Goal: Task Accomplishment & Management: Use online tool/utility

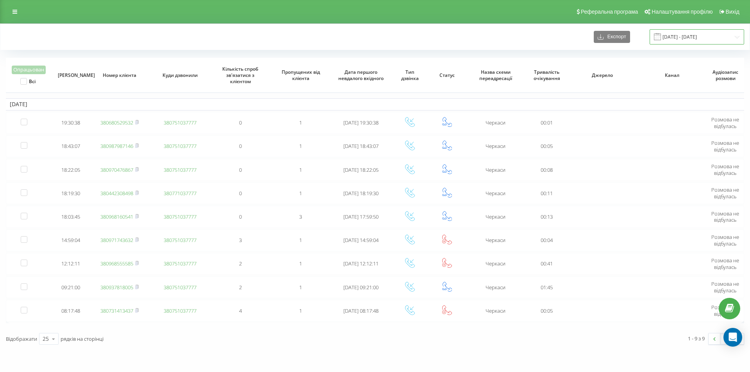
click at [689, 38] on input "20.09.2025 - 20.09.2025" at bounding box center [696, 36] width 95 height 15
click at [686, 39] on input "20.09.2025 - 20.09.2025" at bounding box center [696, 36] width 95 height 15
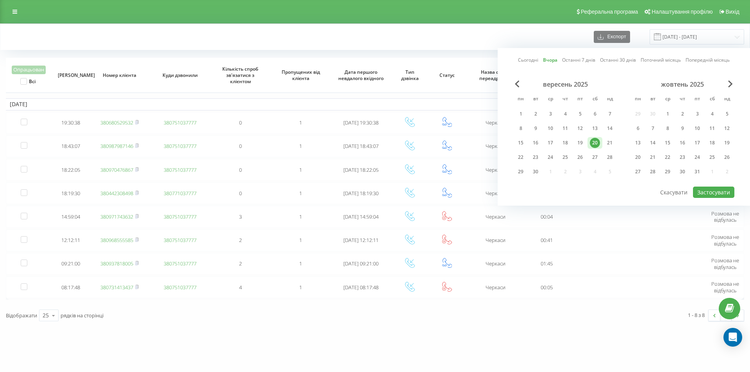
click at [523, 60] on link "Сьогодні" at bounding box center [528, 59] width 20 height 7
click at [702, 187] on button "Застосувати" at bounding box center [713, 192] width 41 height 11
type input "[DATE] - [DATE]"
